Goal: Information Seeking & Learning: Learn about a topic

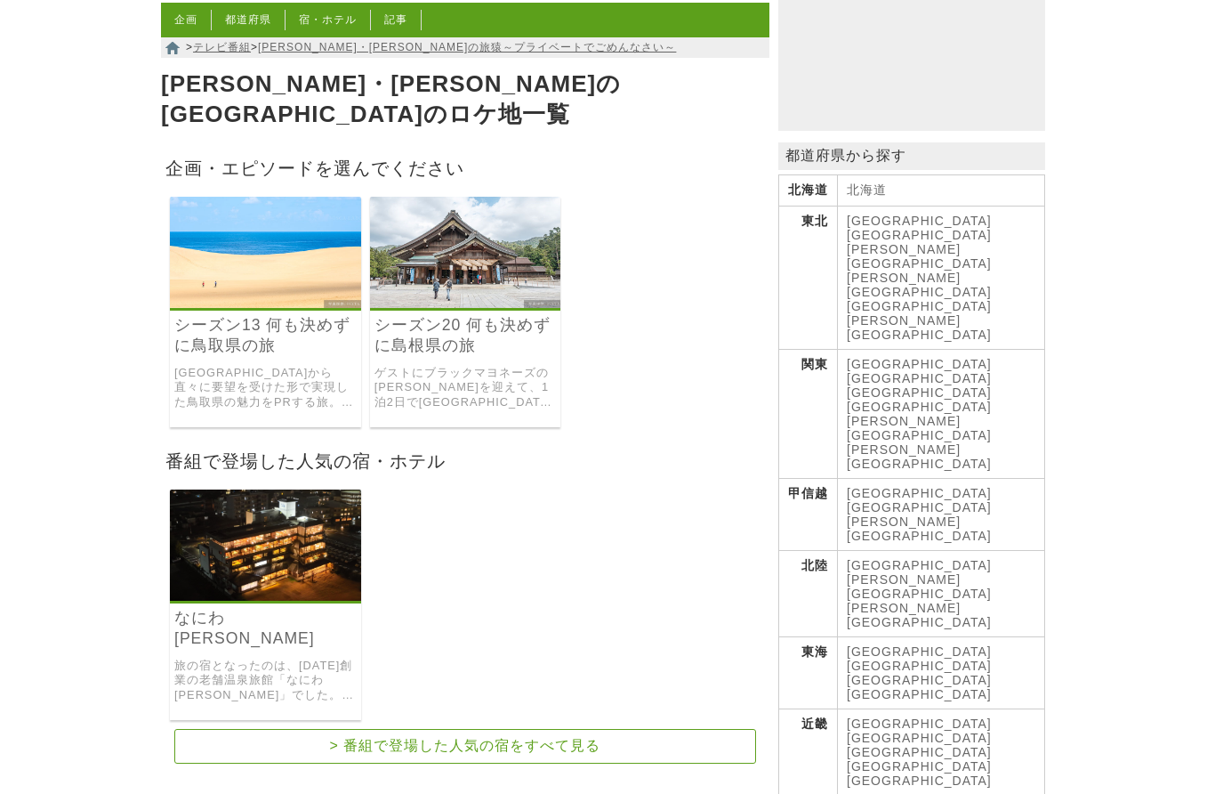
scroll to position [143, 0]
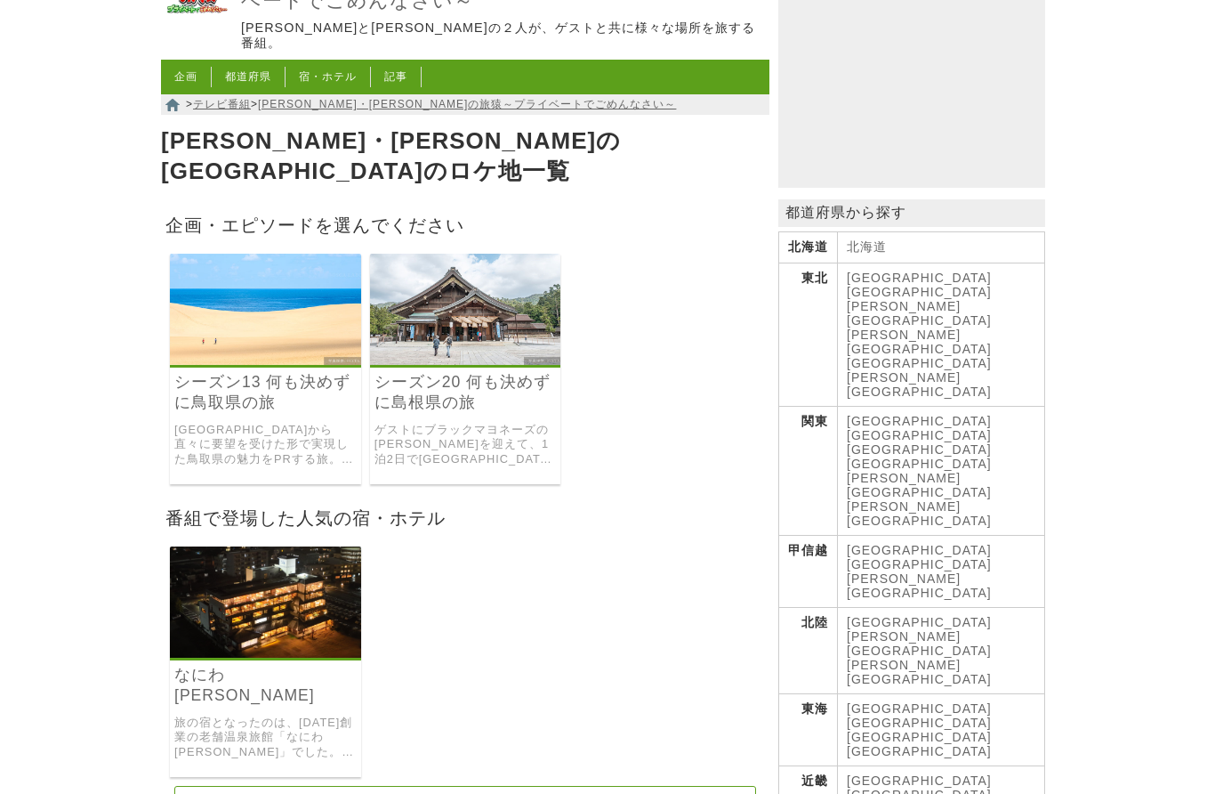
click at [418, 372] on link "シーズン20 何も決めずに島根県の旅" at bounding box center [466, 392] width 182 height 41
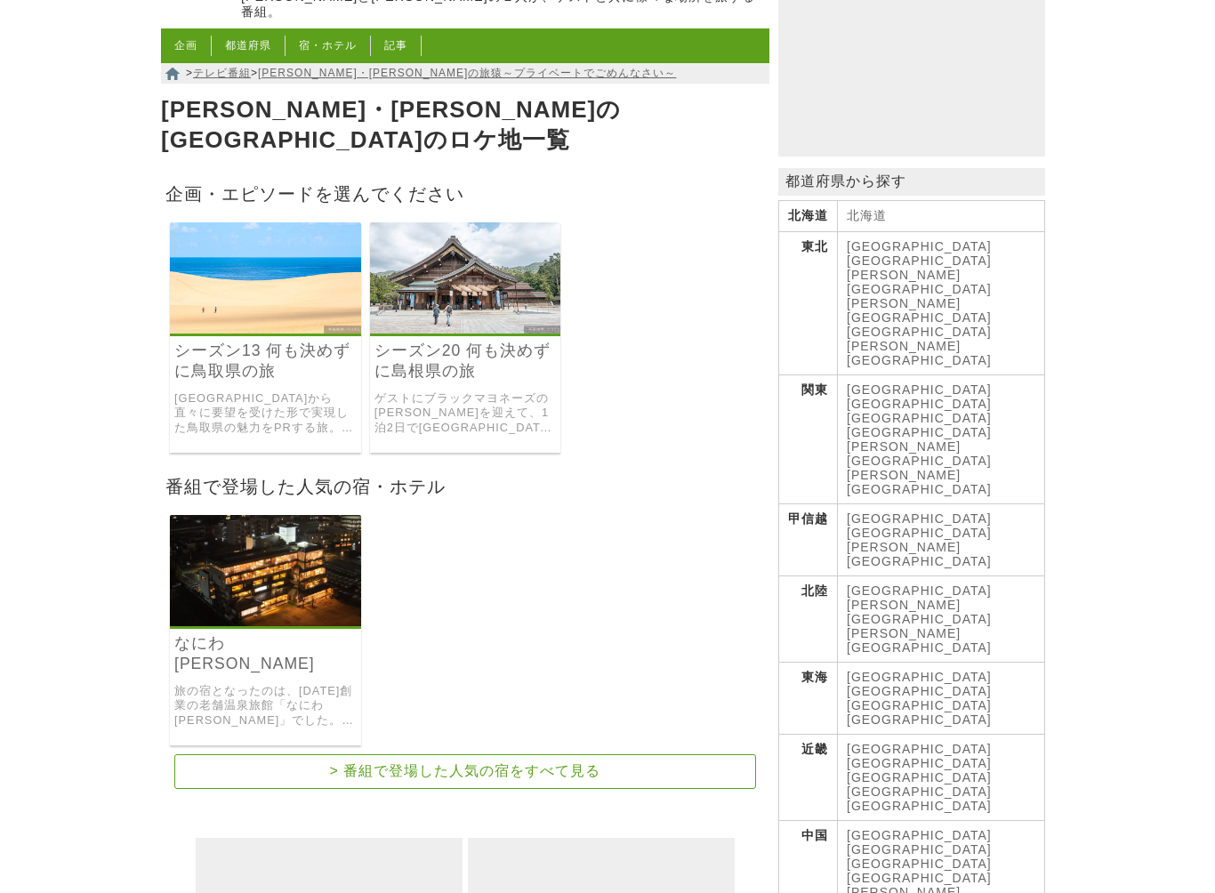
scroll to position [174, 0]
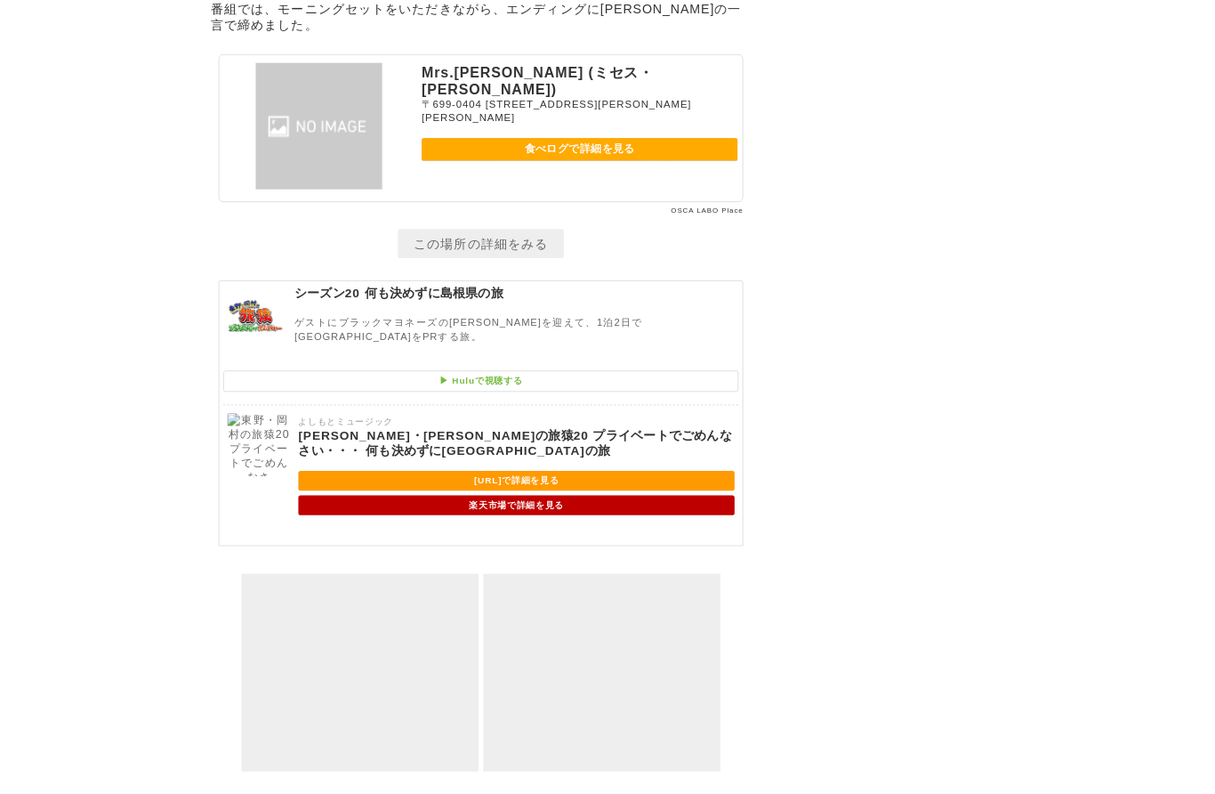
scroll to position [7485, 0]
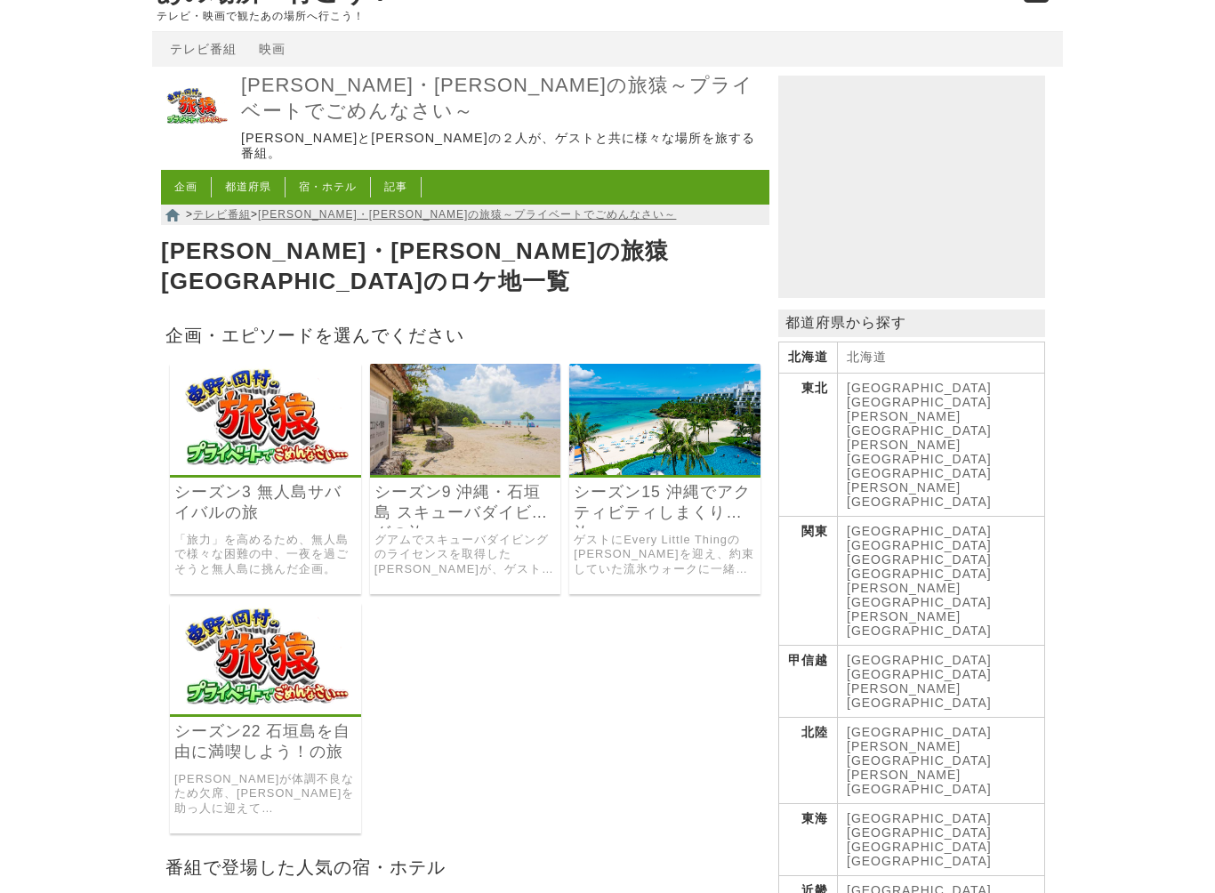
scroll to position [36, 0]
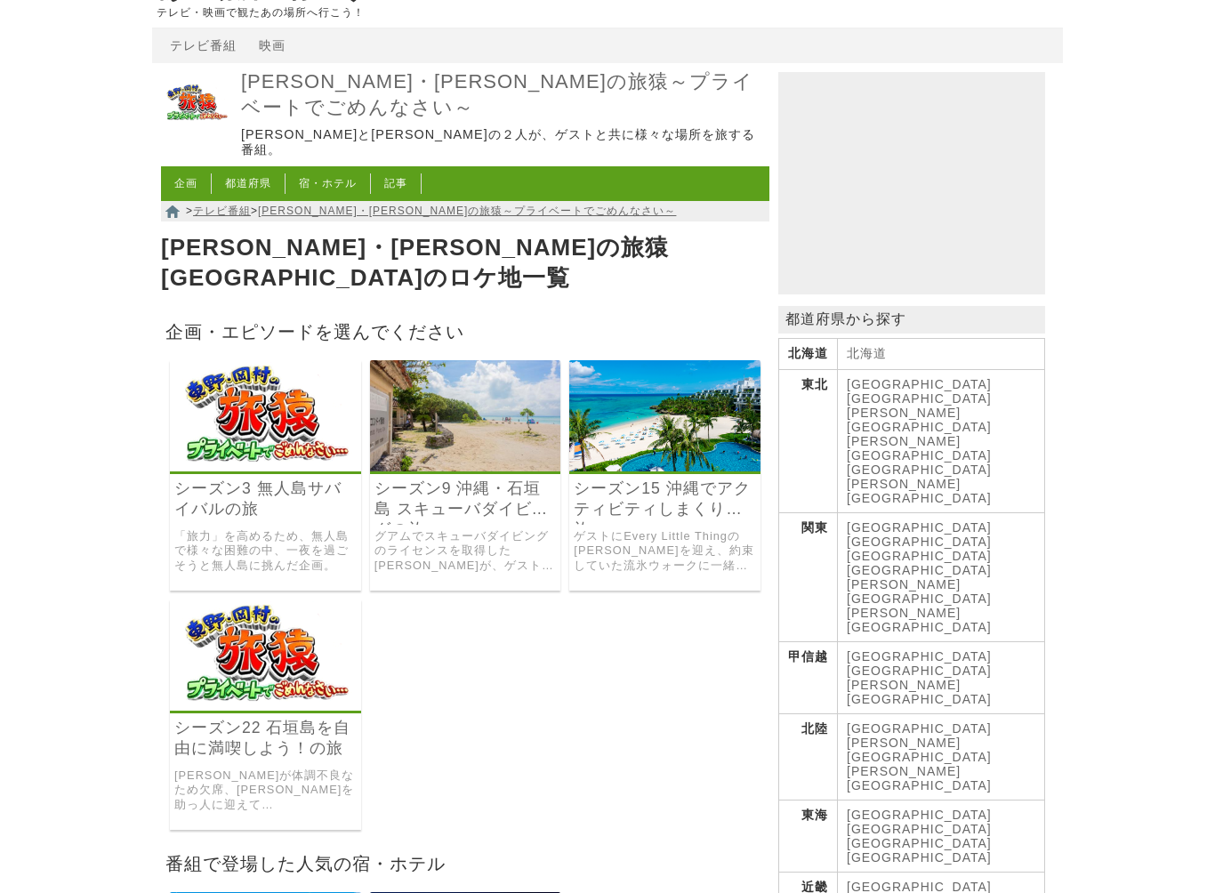
click at [479, 480] on link "シーズン9 沖縄・石垣島 スキューバダイビングの旅" at bounding box center [466, 500] width 182 height 41
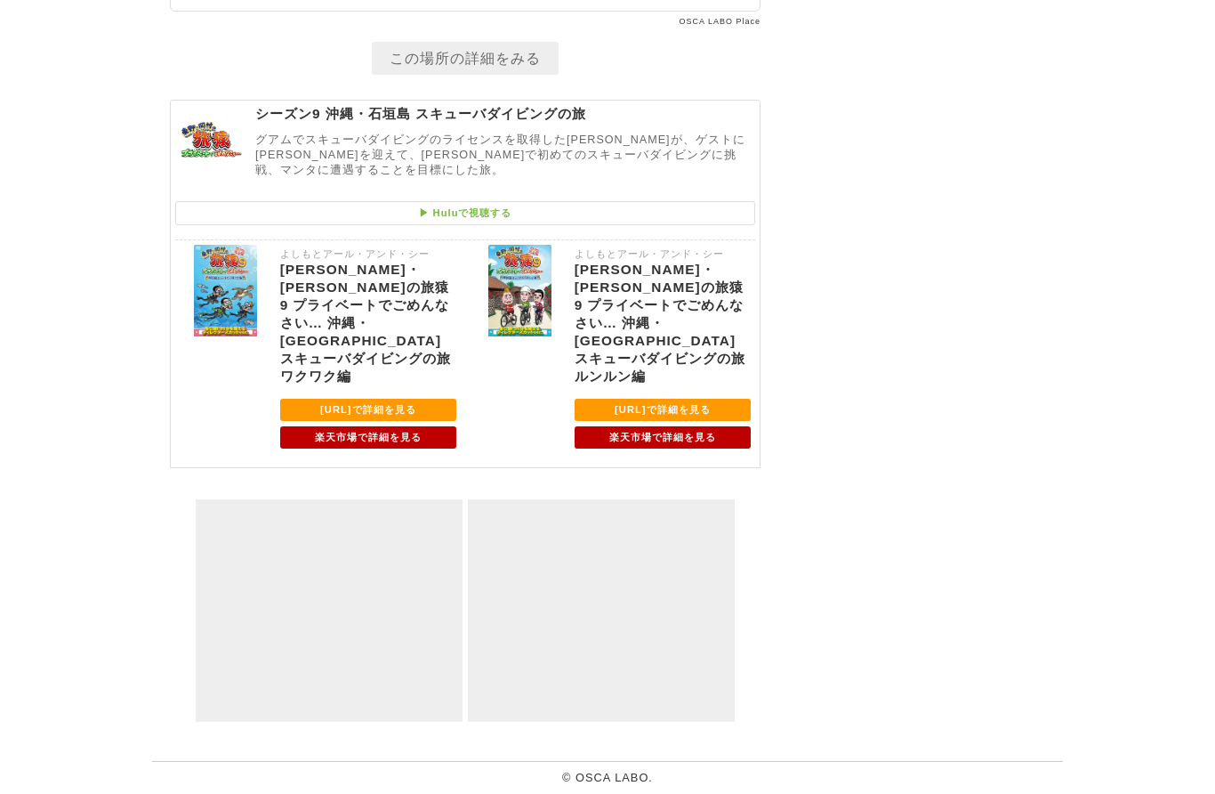
scroll to position [12887, 0]
